Goal: Check status: Check status

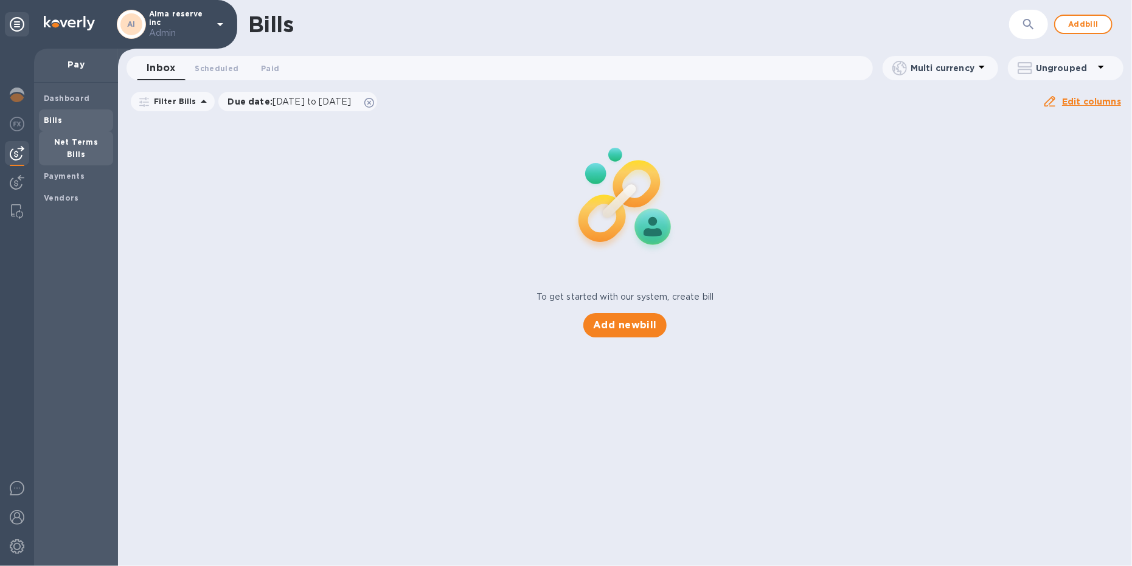
click at [58, 141] on b "Net Terms Bills" at bounding box center [76, 147] width 44 height 21
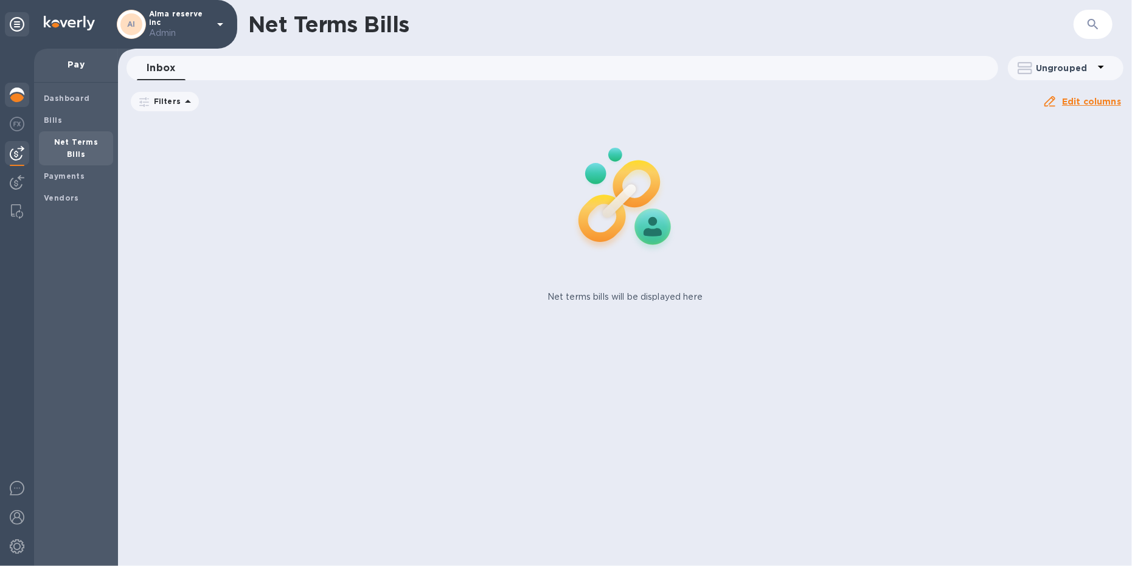
click at [12, 91] on img at bounding box center [17, 95] width 15 height 15
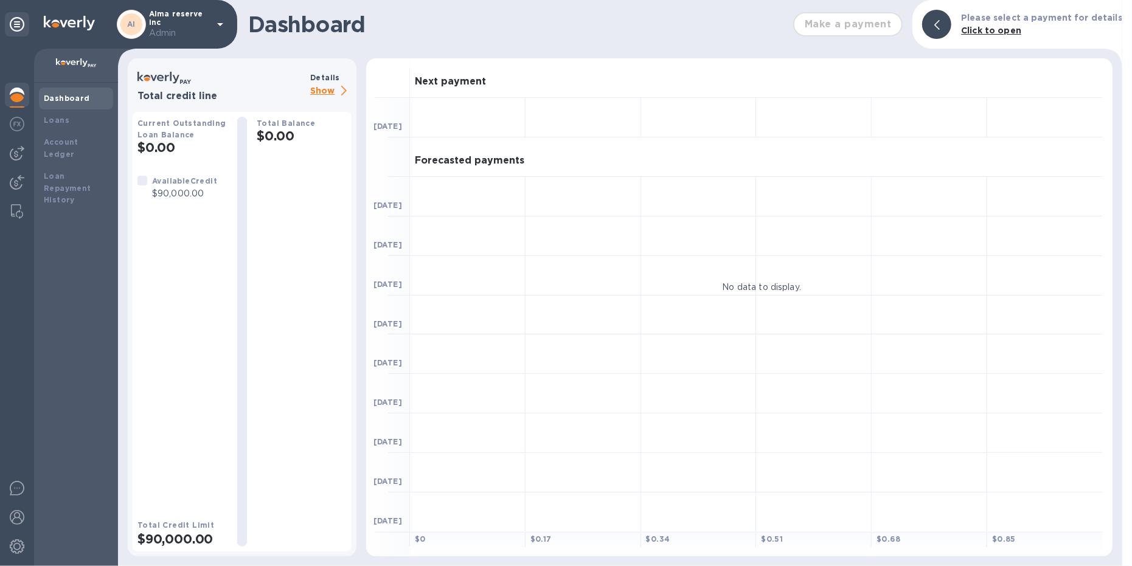
click at [326, 93] on p "Show" at bounding box center [330, 91] width 41 height 15
click at [323, 94] on p "Show" at bounding box center [330, 91] width 41 height 15
